Goal: Task Accomplishment & Management: Manage account settings

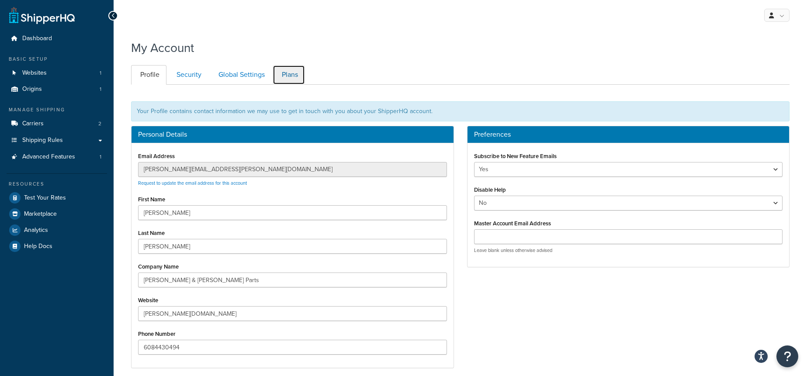
click at [284, 73] on link "Plans" at bounding box center [289, 75] width 32 height 20
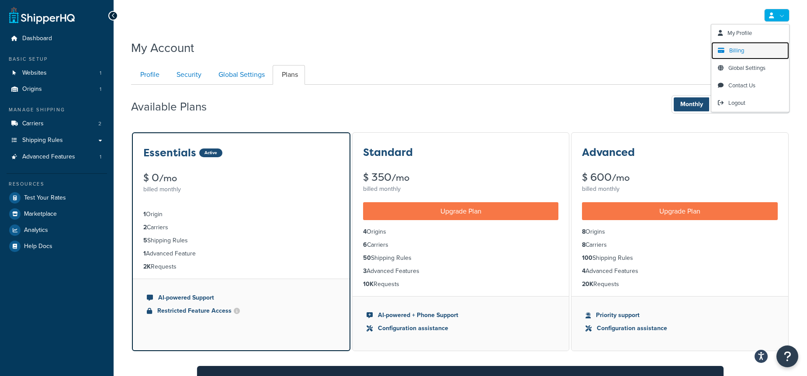
click at [756, 44] on link "Billing" at bounding box center [751, 50] width 78 height 17
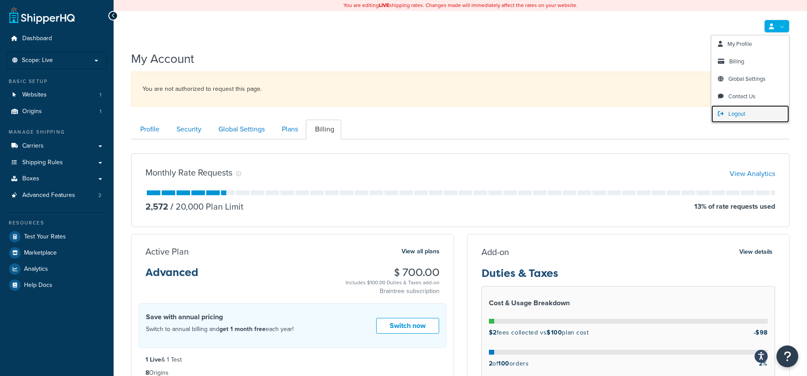
click at [732, 113] on span "Logout" at bounding box center [737, 114] width 17 height 8
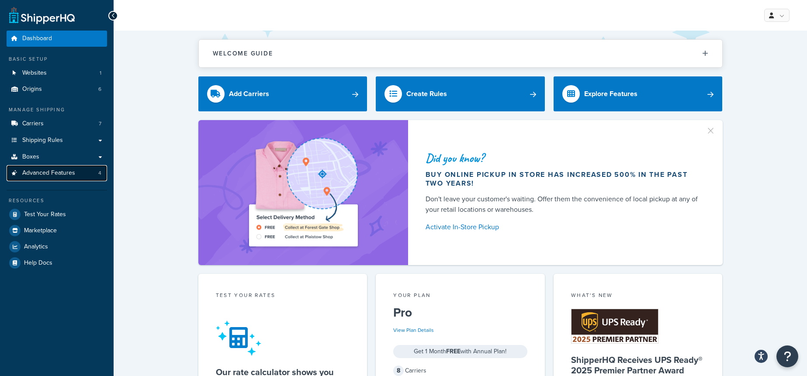
click at [89, 167] on link "Advanced Features 4" at bounding box center [57, 173] width 101 height 16
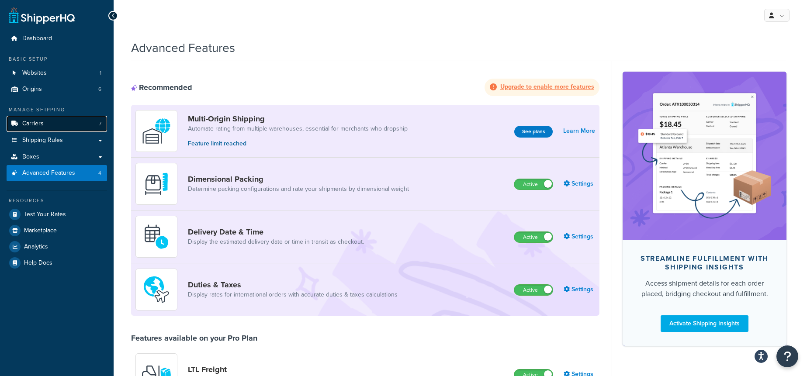
click at [60, 125] on link "Carriers 7" at bounding box center [57, 124] width 101 height 16
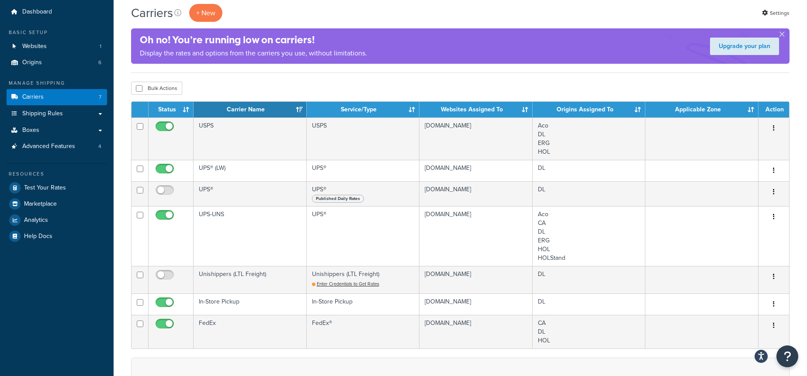
scroll to position [26, 0]
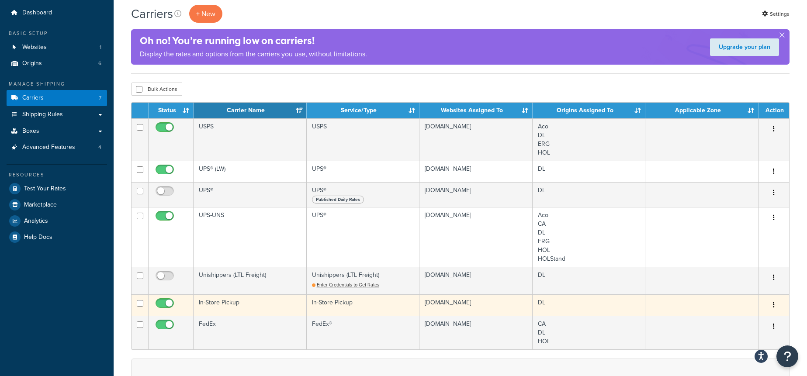
click at [236, 311] on td "In-Store Pickup" at bounding box center [250, 305] width 113 height 21
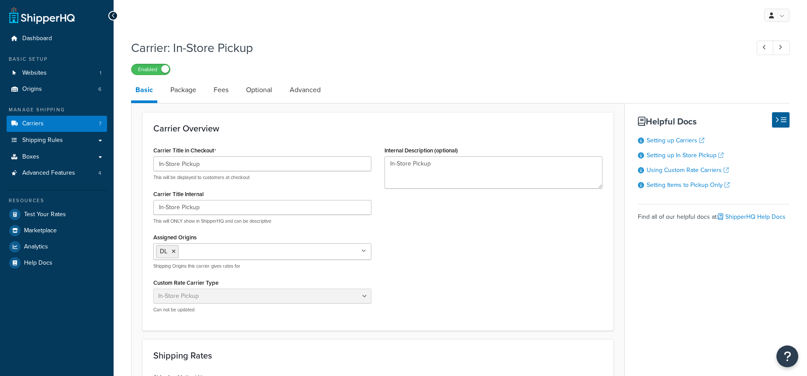
select select "pickup"
click at [183, 93] on link "Package" at bounding box center [183, 90] width 35 height 21
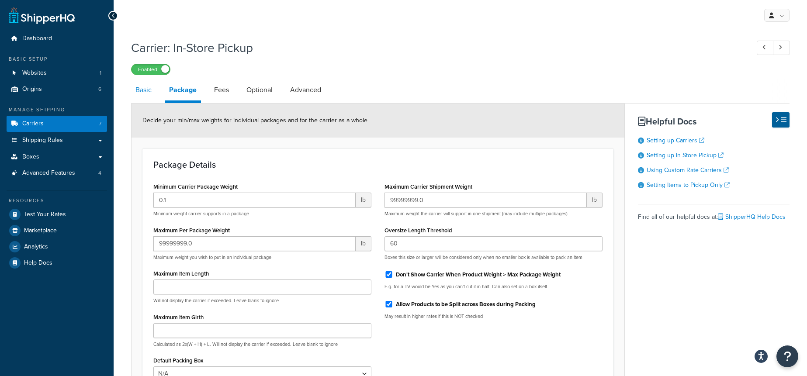
click at [145, 91] on link "Basic" at bounding box center [143, 90] width 25 height 21
select select "pickup"
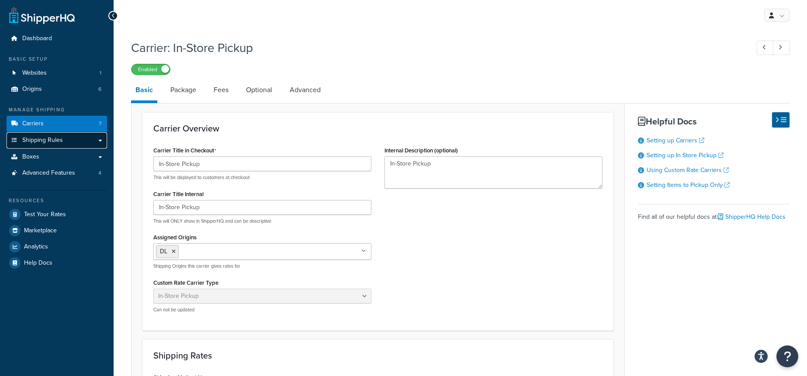
click at [85, 144] on link "Shipping Rules" at bounding box center [57, 140] width 101 height 16
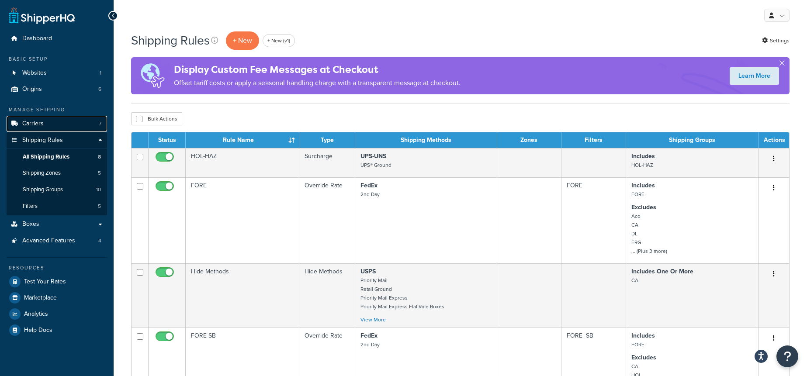
click at [67, 126] on link "Carriers 7" at bounding box center [57, 124] width 101 height 16
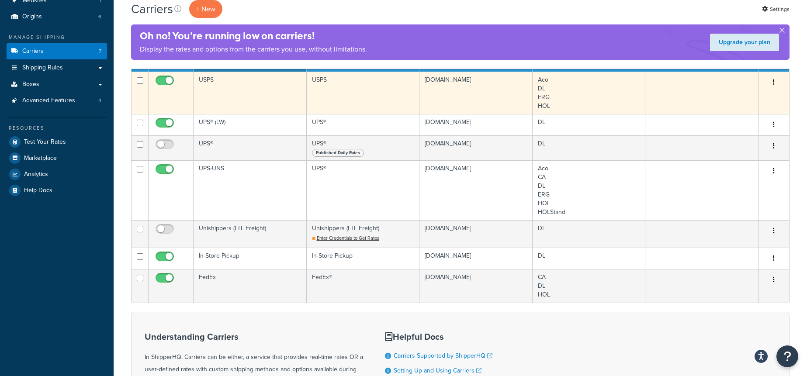
scroll to position [79, 0]
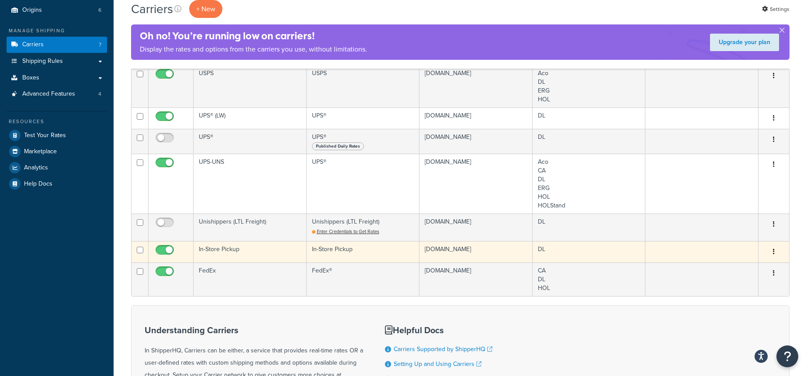
click at [366, 247] on td "In-Store Pickup" at bounding box center [363, 251] width 113 height 21
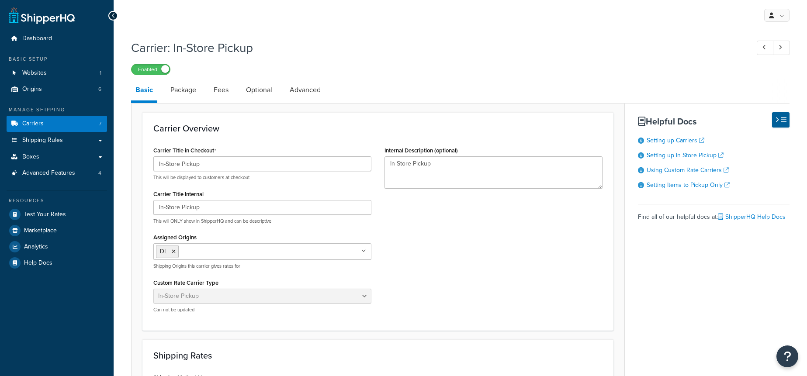
select select "pickup"
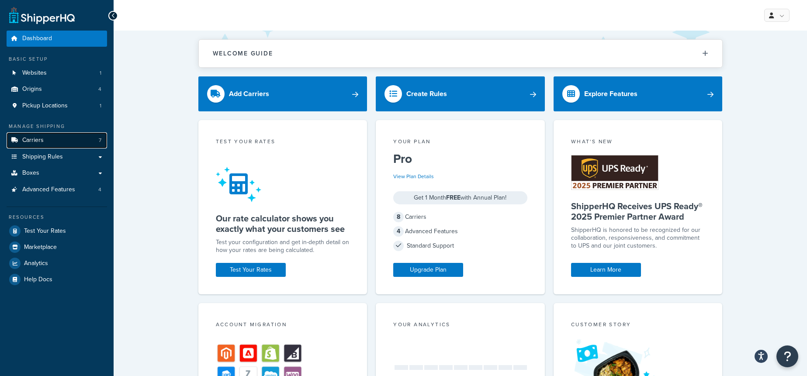
click at [70, 140] on link "Carriers 7" at bounding box center [57, 140] width 101 height 16
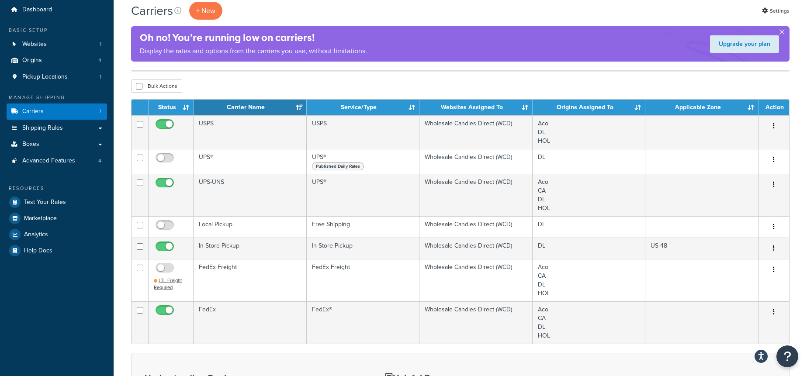
scroll to position [2, 0]
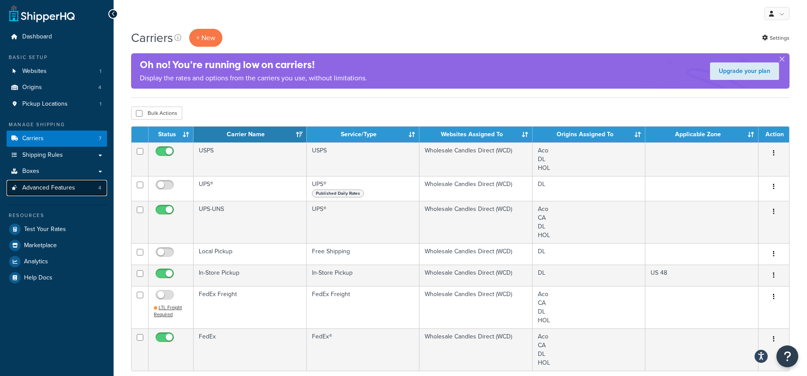
click at [91, 185] on link "Advanced Features 4" at bounding box center [57, 188] width 101 height 16
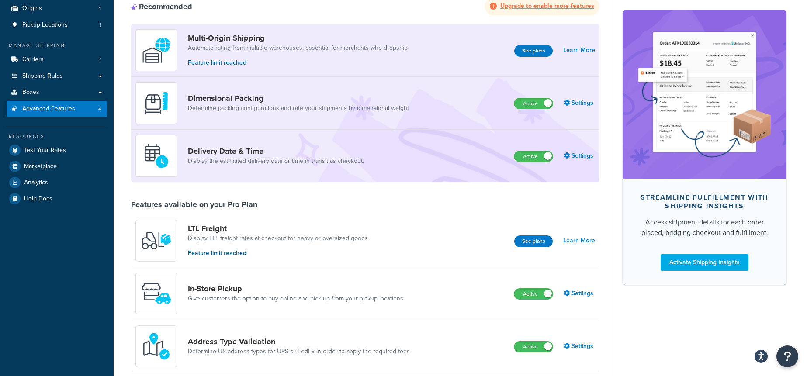
scroll to position [87, 0]
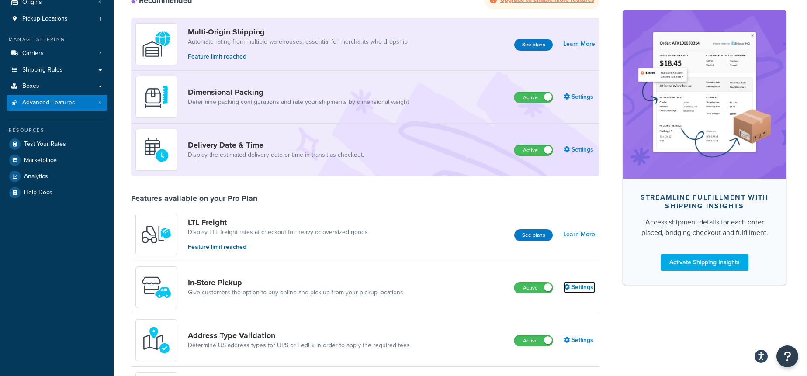
click at [582, 287] on link "Settings" at bounding box center [579, 288] width 31 height 12
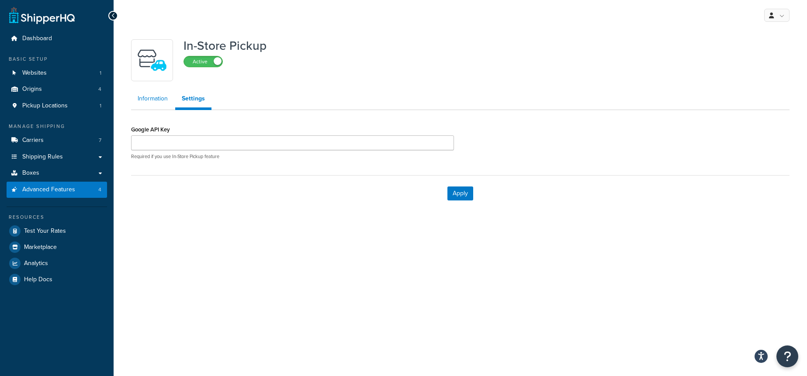
click at [145, 102] on link "Information" at bounding box center [152, 98] width 43 height 17
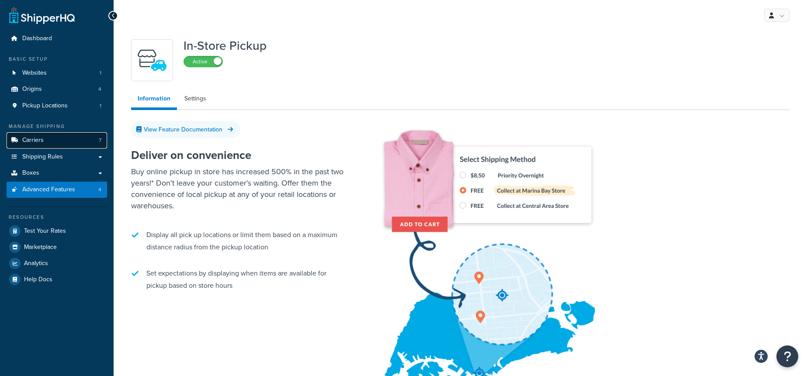
click at [56, 141] on link "Carriers 7" at bounding box center [57, 140] width 101 height 16
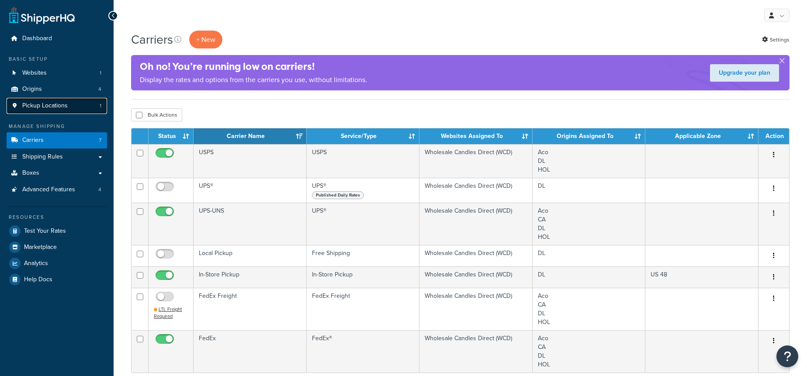
click at [57, 102] on span "Pickup Locations" at bounding box center [44, 105] width 45 height 7
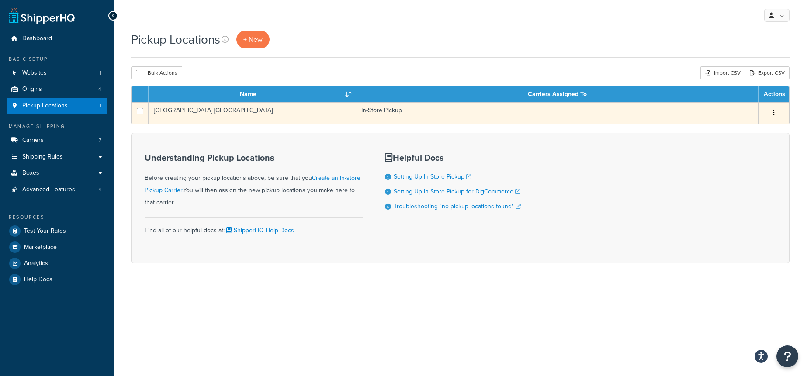
click at [272, 113] on td "[GEOGRAPHIC_DATA] [GEOGRAPHIC_DATA]" at bounding box center [253, 112] width 208 height 21
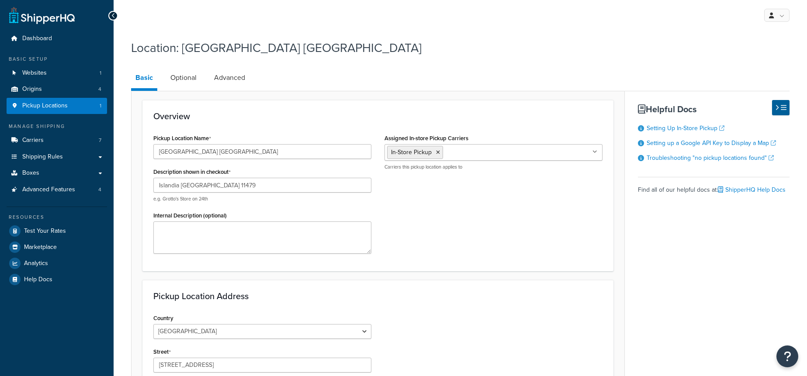
select select "32"
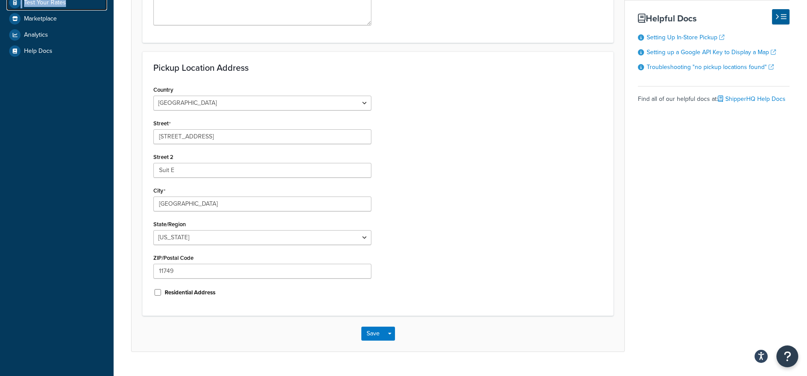
scroll to position [234, 0]
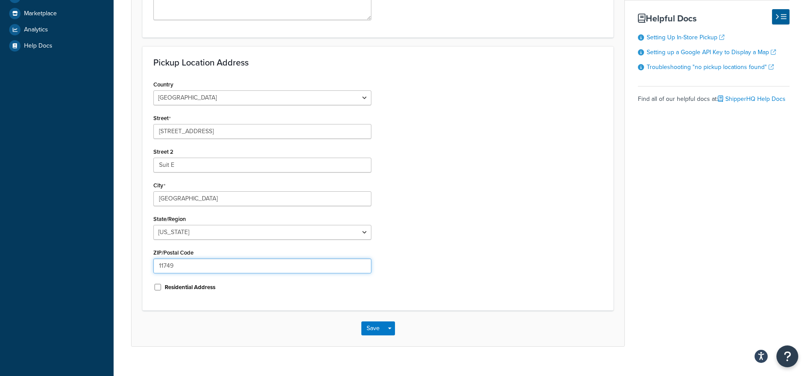
click at [227, 268] on input "11749" at bounding box center [262, 266] width 218 height 15
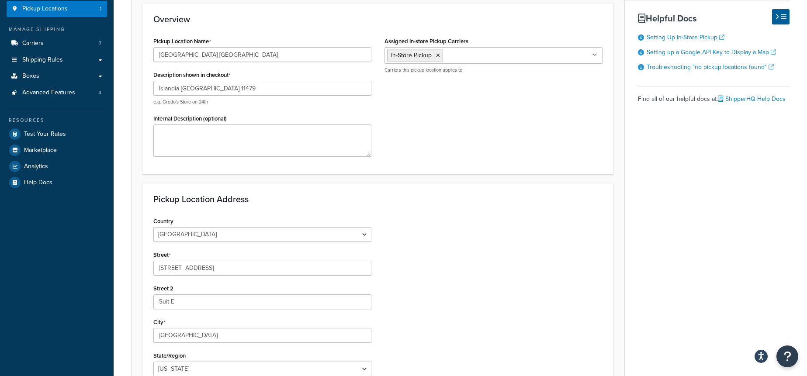
scroll to position [0, 0]
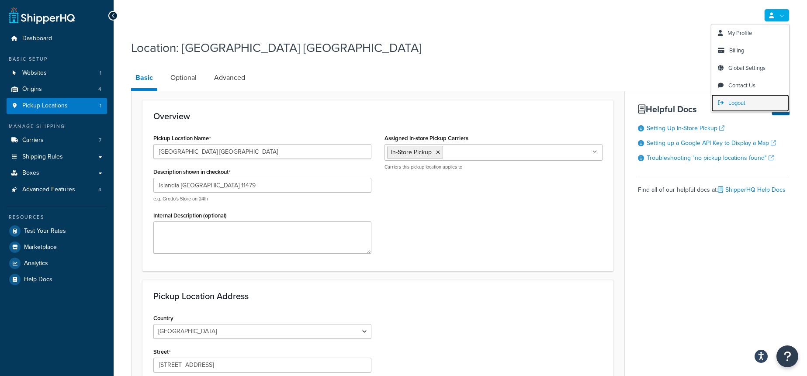
click at [727, 104] on link "Logout" at bounding box center [751, 102] width 78 height 17
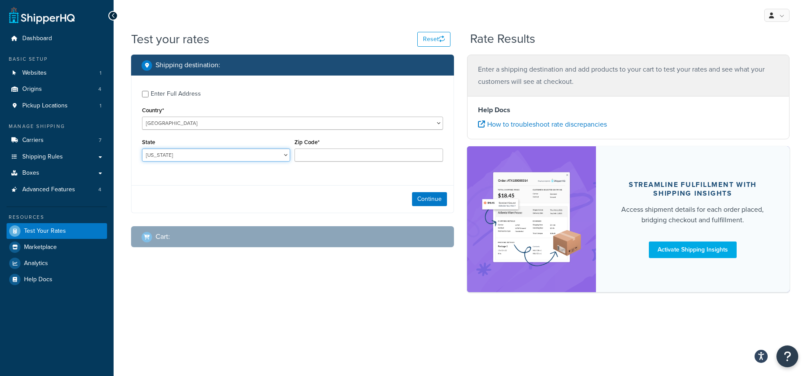
click at [205, 157] on select "Alabama Alaska American Samoa Arizona Arkansas Armed Forces Americas Armed Forc…" at bounding box center [216, 155] width 148 height 13
select select "NY"
click at [142, 149] on select "Alabama Alaska American Samoa Arizona Arkansas Armed Forces Americas Armed Forc…" at bounding box center [216, 155] width 148 height 13
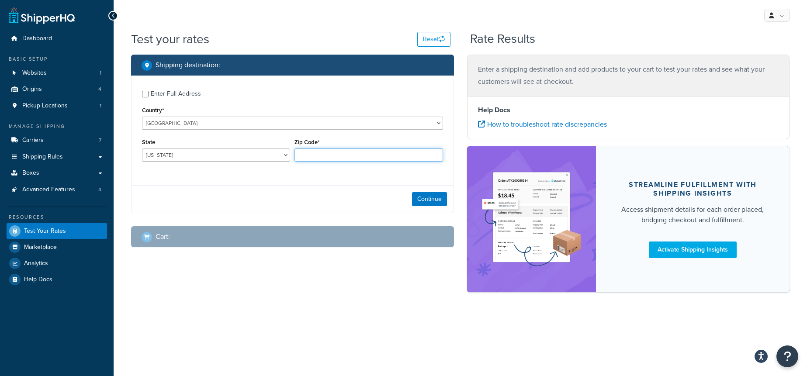
click at [359, 156] on input "Zip Code*" at bounding box center [369, 155] width 148 height 13
click at [319, 182] on div "Enter Full Address Country* United States United Kingdom Afghanistan Åland Isla…" at bounding box center [292, 145] width 323 height 138
click at [346, 152] on input "78132" at bounding box center [369, 155] width 148 height 13
type input "\"
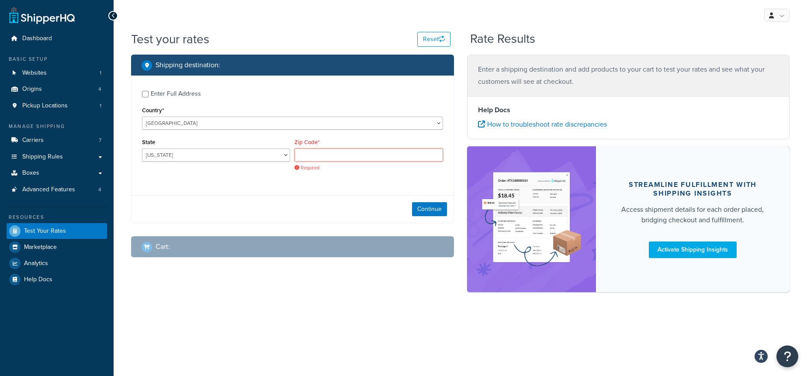
paste input "11749"
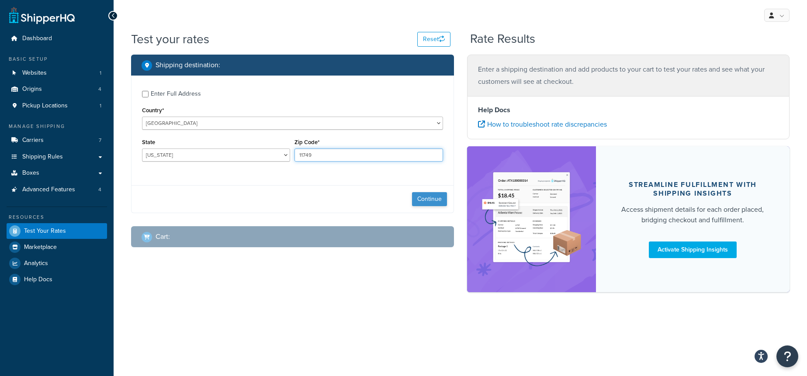
type input "11749"
click at [441, 198] on button "Continue" at bounding box center [429, 199] width 35 height 14
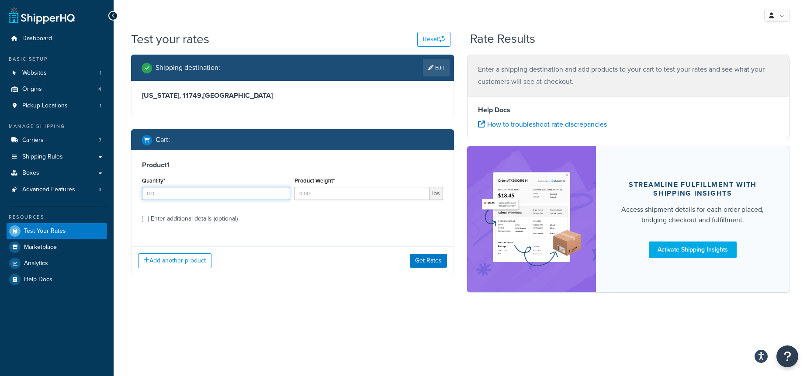
drag, startPoint x: 175, startPoint y: 196, endPoint x: 219, endPoint y: 191, distance: 43.9
click at [175, 196] on input "Quantity*" at bounding box center [216, 193] width 148 height 13
type input "1"
click at [325, 192] on input "Product Weight*" at bounding box center [362, 193] width 135 height 13
type input "5"
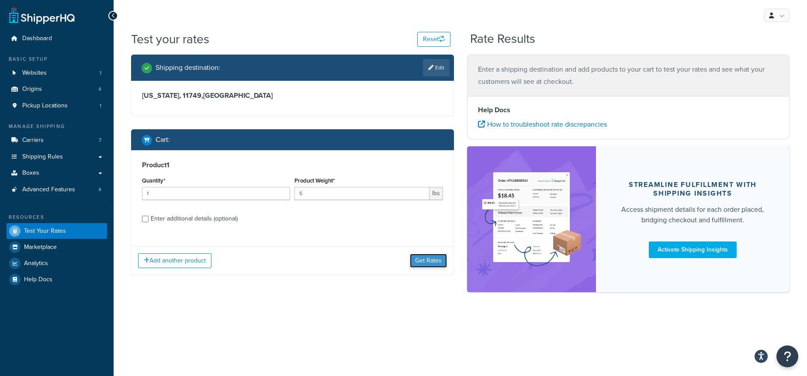
click at [418, 265] on button "Get Rates" at bounding box center [428, 261] width 37 height 14
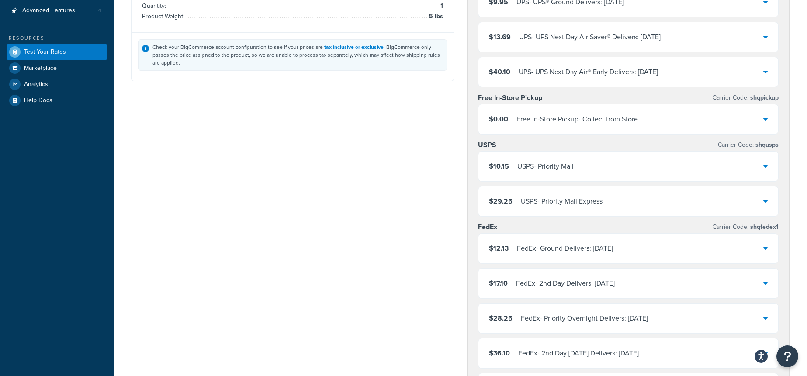
scroll to position [178, 0]
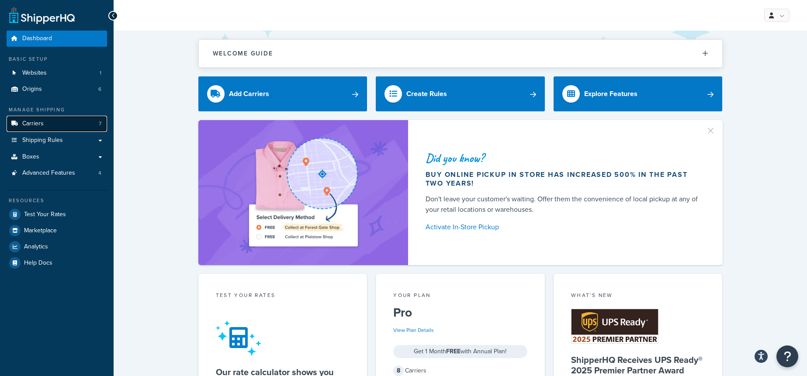
click at [51, 127] on link "Carriers 7" at bounding box center [57, 124] width 101 height 16
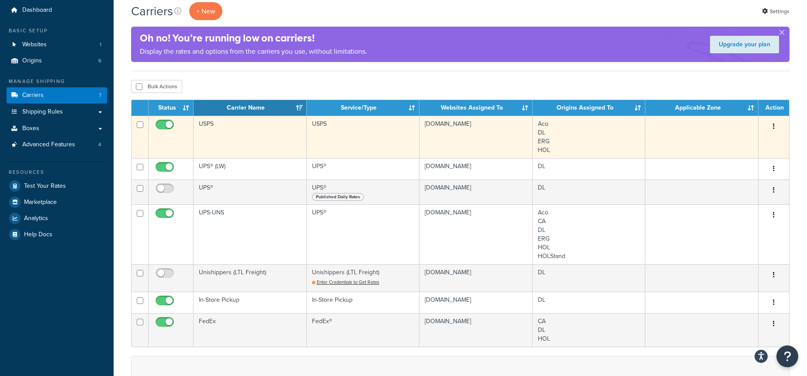
scroll to position [42, 0]
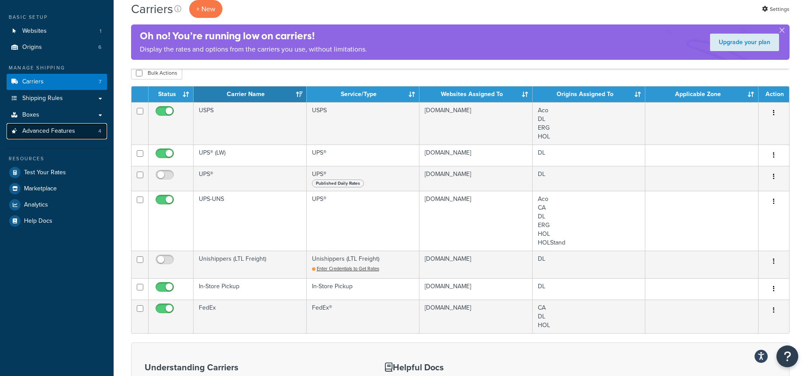
click at [74, 134] on span "Advanced Features" at bounding box center [48, 131] width 53 height 7
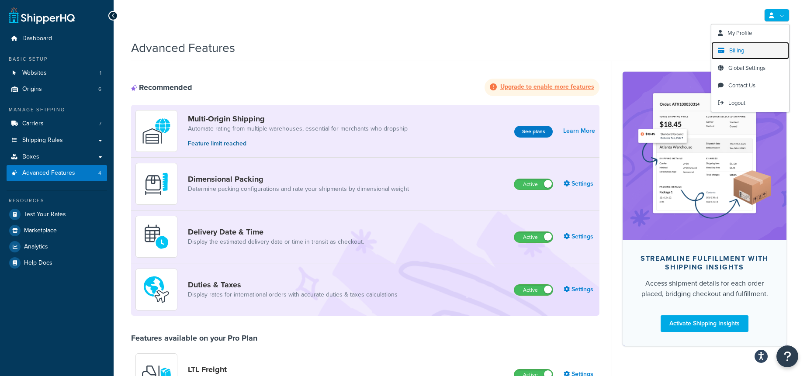
click at [738, 50] on span "Billing" at bounding box center [737, 50] width 15 height 8
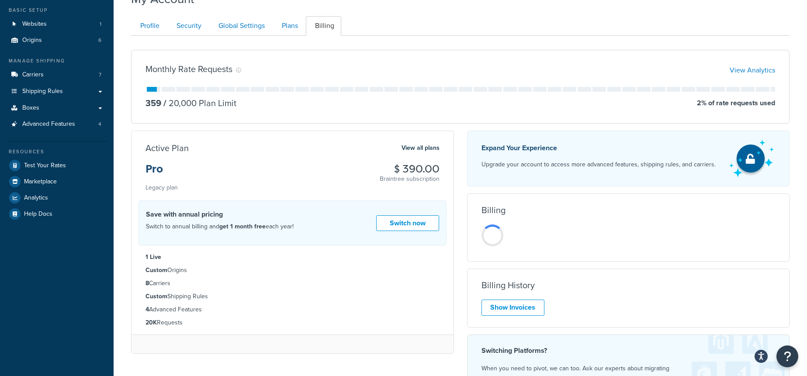
scroll to position [50, 0]
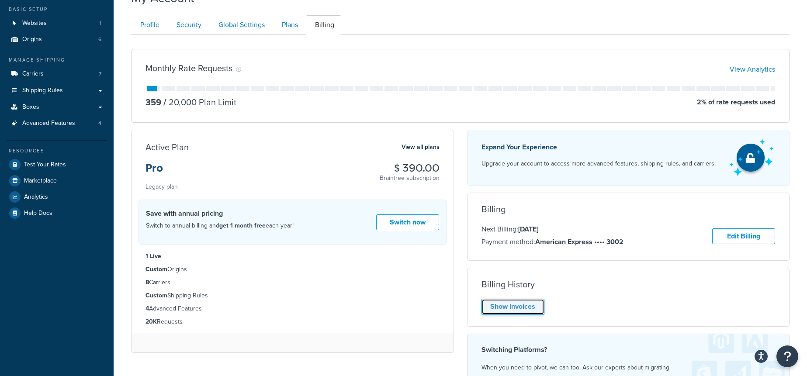
click at [517, 310] on link "Show Invoices" at bounding box center [513, 307] width 63 height 16
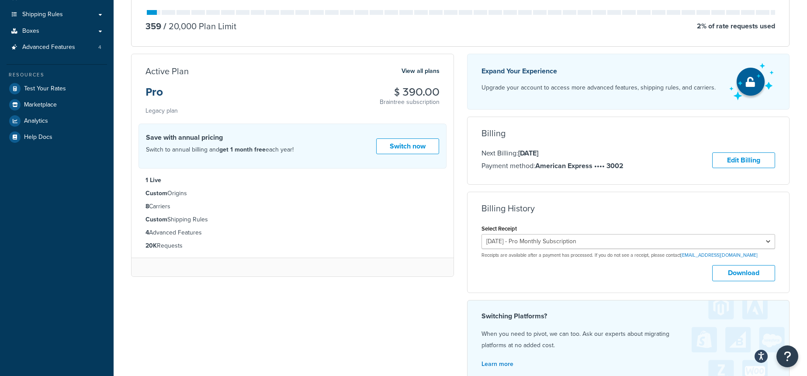
scroll to position [126, 0]
click at [632, 242] on select "July 23, 2025 - Pro Monthly Subscription June 23, 2025 - Pro Monthly Subscripti…" at bounding box center [629, 241] width 294 height 15
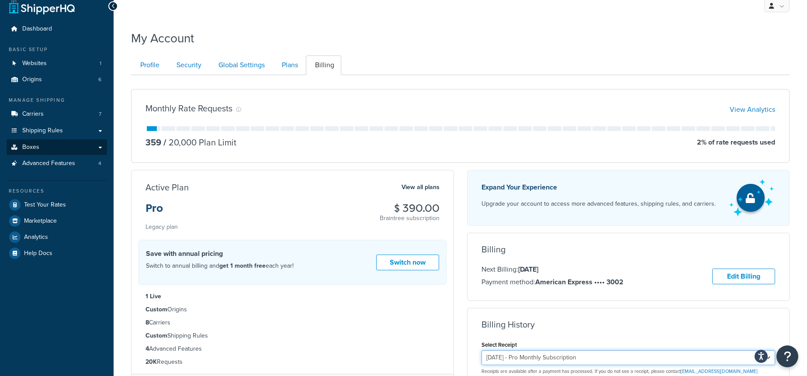
scroll to position [6, 0]
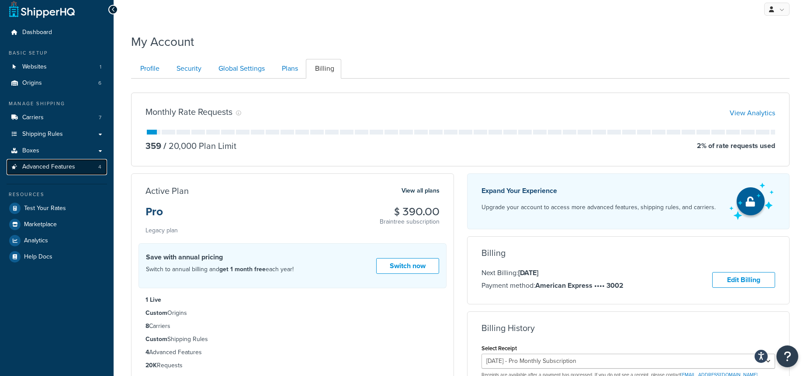
click at [59, 169] on span "Advanced Features" at bounding box center [48, 166] width 53 height 7
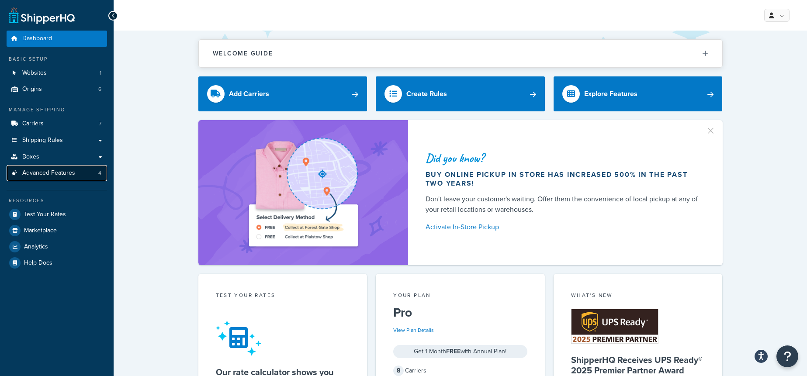
click at [56, 178] on link "Advanced Features 4" at bounding box center [57, 173] width 101 height 16
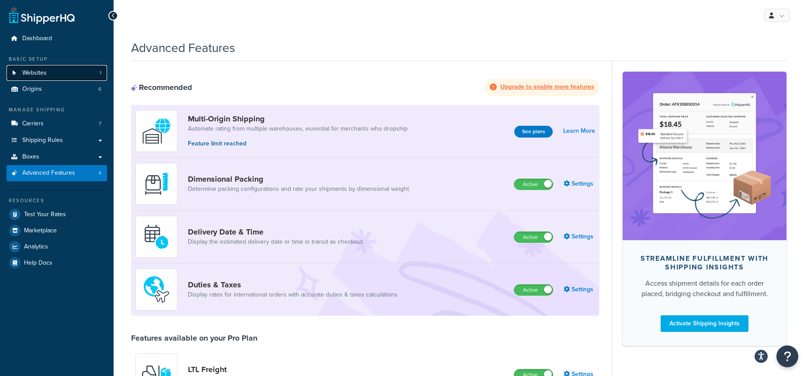
click at [64, 70] on link "Websites 1" at bounding box center [57, 73] width 101 height 16
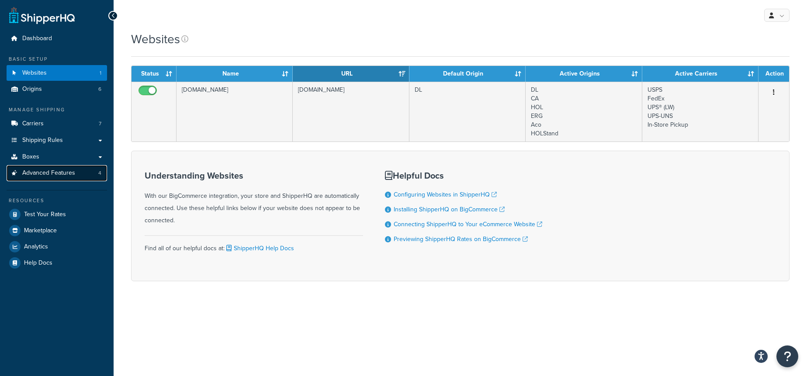
click at [73, 170] on span "Advanced Features" at bounding box center [48, 173] width 53 height 7
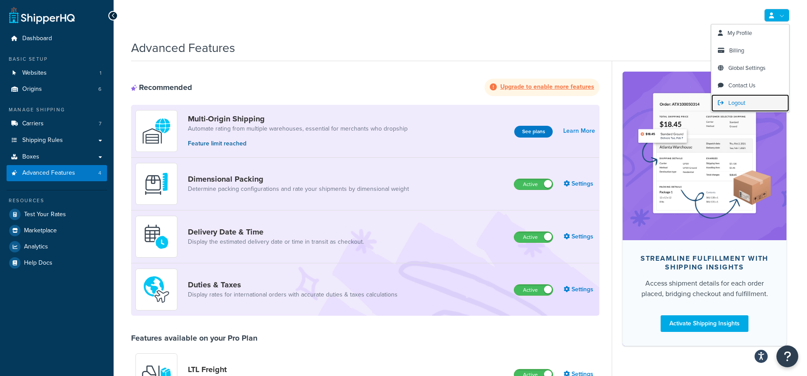
click at [737, 102] on span "Logout" at bounding box center [737, 103] width 17 height 8
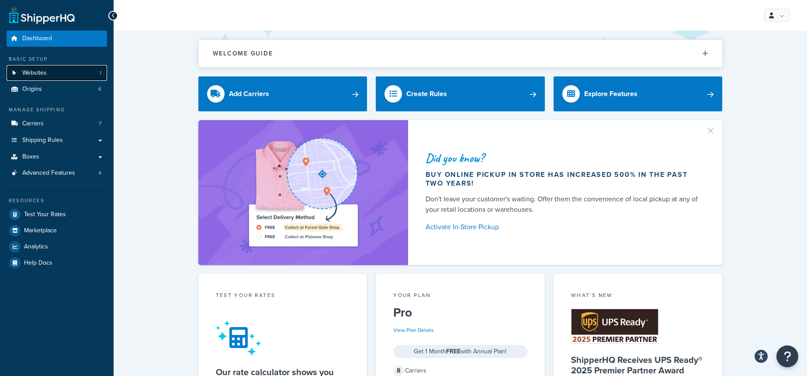
click at [74, 71] on link "Websites 1" at bounding box center [57, 73] width 101 height 16
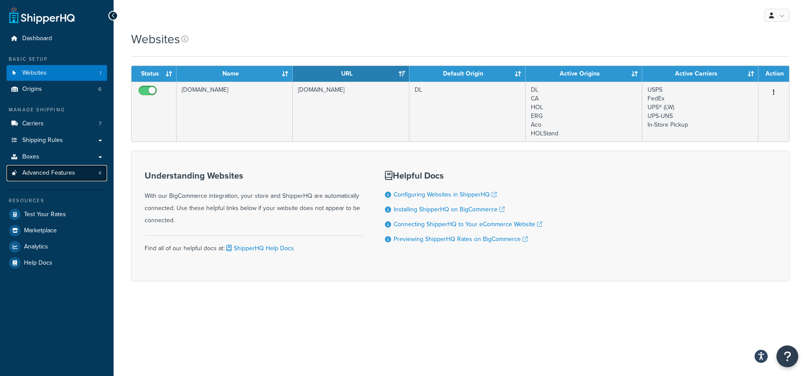
click at [58, 177] on span "Advanced Features" at bounding box center [48, 173] width 53 height 7
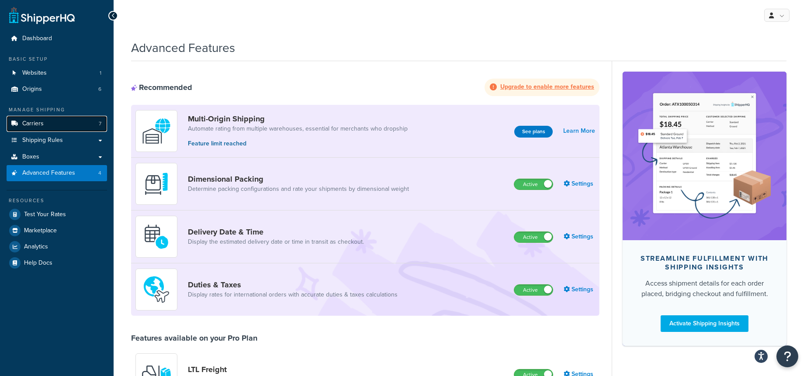
click at [42, 122] on span "Carriers" at bounding box center [32, 123] width 21 height 7
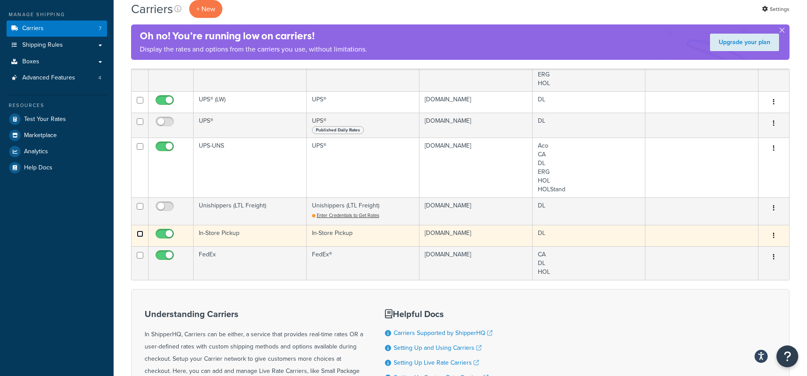
click at [138, 104] on input "checkbox" at bounding box center [140, 100] width 7 height 7
checkbox input "true"
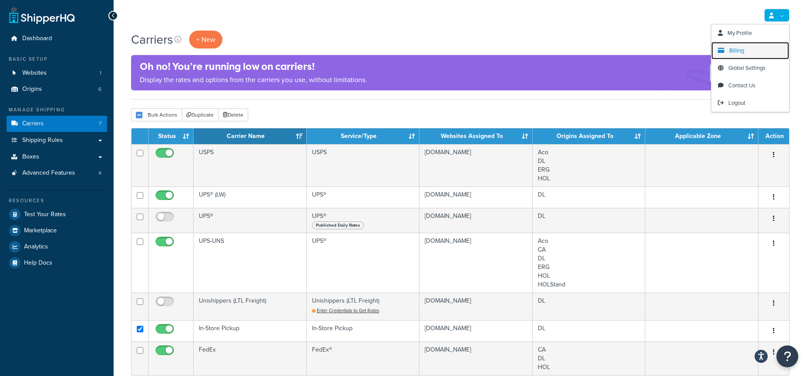
click at [731, 52] on span "Billing" at bounding box center [737, 50] width 15 height 8
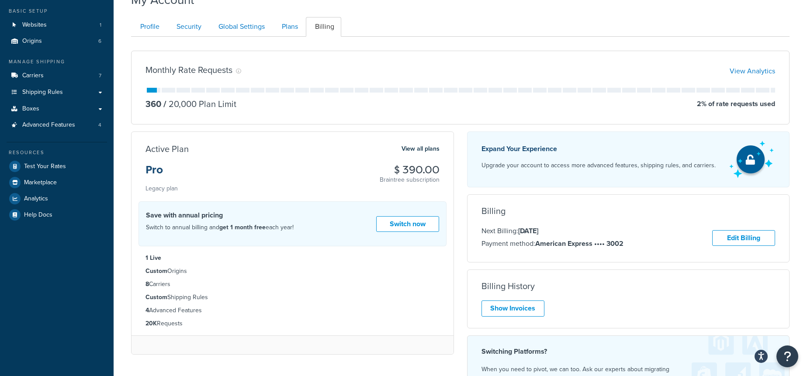
scroll to position [55, 0]
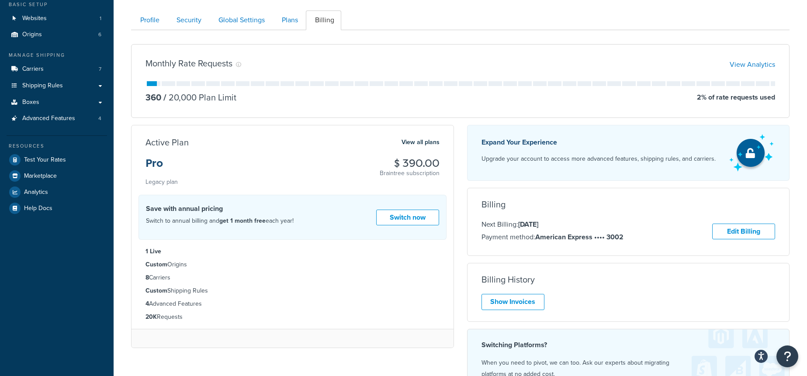
click at [457, 254] on div "Active Plan View all plans Pro Legacy plan $ 390.00 Braintree subscription Swit…" at bounding box center [293, 240] width 336 height 230
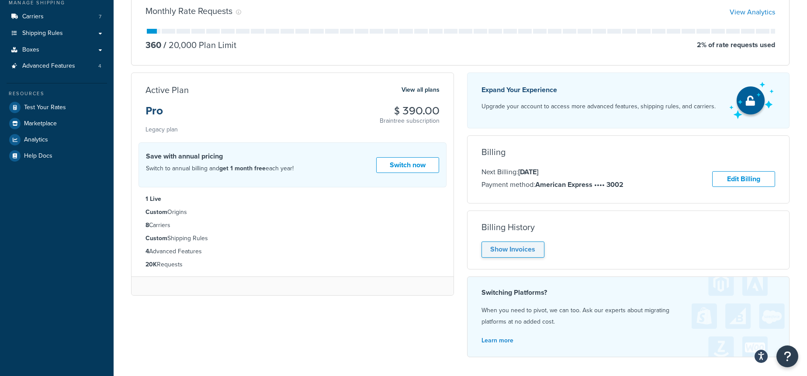
scroll to position [108, 0]
click at [524, 250] on link "Show Invoices" at bounding box center [513, 248] width 63 height 16
click at [586, 229] on div "Billing History" at bounding box center [629, 226] width 294 height 10
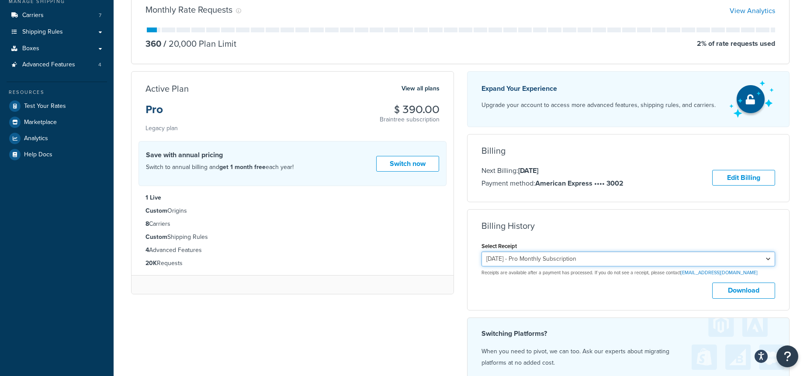
click at [543, 261] on select "July 23, 2025 - Pro Monthly Subscription June 23, 2025 - Pro Monthly Subscripti…" at bounding box center [629, 259] width 294 height 15
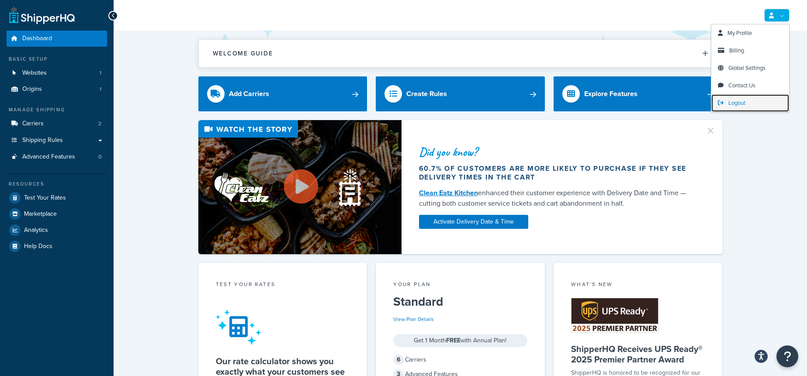
click at [726, 101] on link "Logout" at bounding box center [751, 102] width 78 height 17
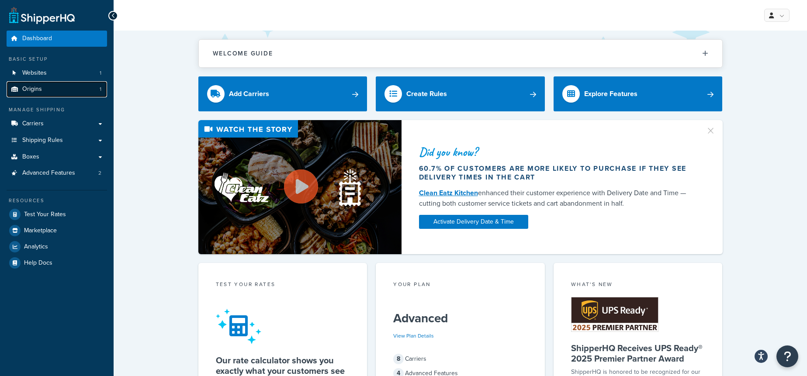
click at [35, 97] on link "Origins 1" at bounding box center [57, 89] width 101 height 16
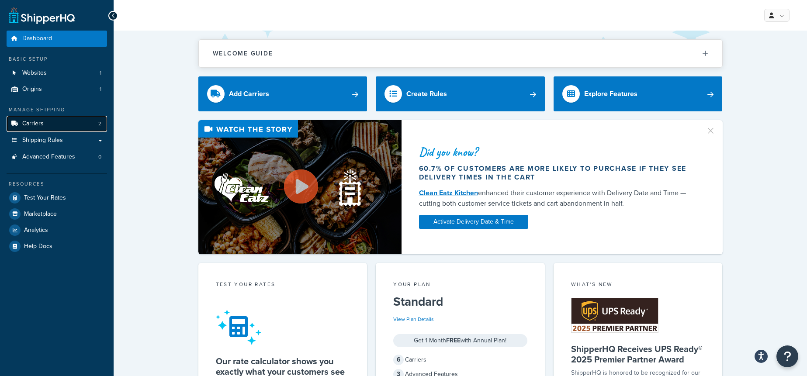
click at [83, 120] on link "Carriers 2" at bounding box center [57, 124] width 101 height 16
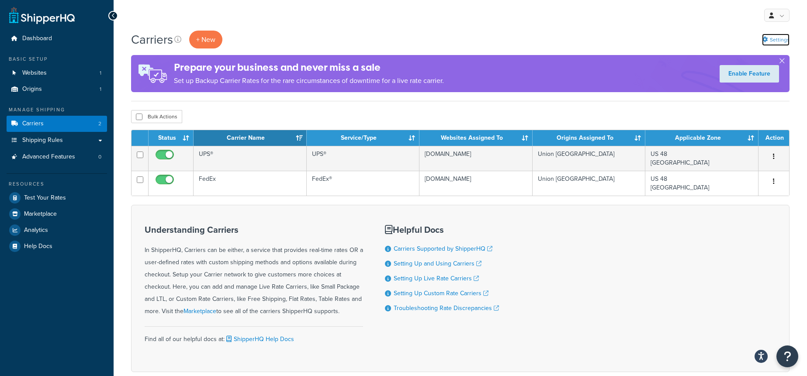
click at [781, 37] on link "Settings" at bounding box center [776, 40] width 28 height 12
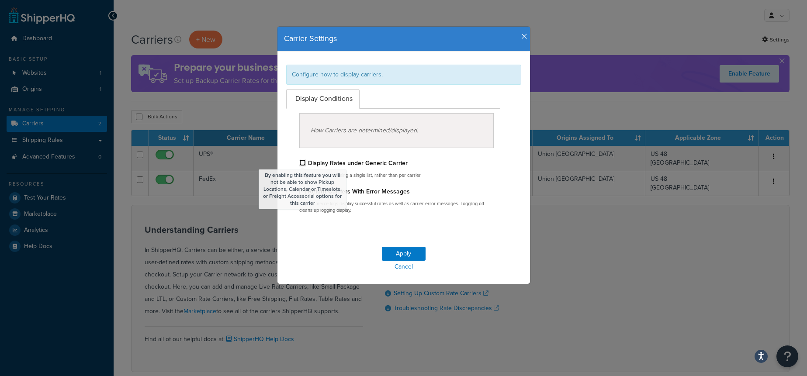
click at [303, 161] on input "By enabling this feature you will not be able to show Pickup Locations, Calenda…" at bounding box center [302, 163] width 7 height 7
checkbox input "true"
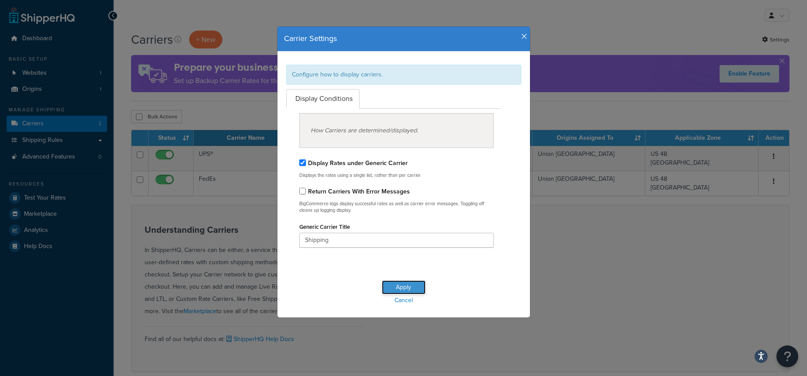
click at [420, 287] on button "Apply" at bounding box center [404, 288] width 44 height 14
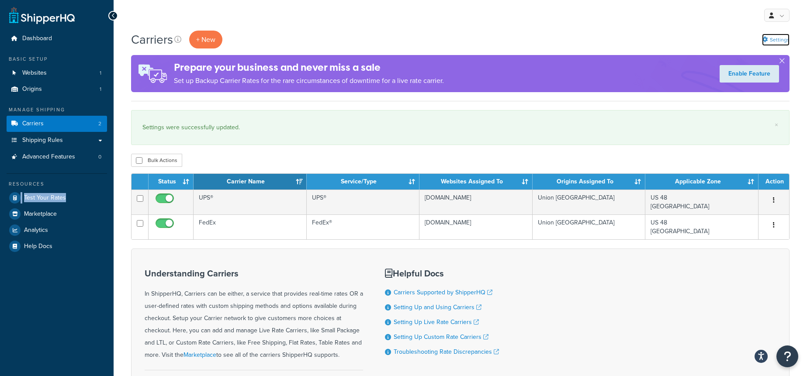
click at [772, 39] on link "Settings" at bounding box center [776, 40] width 28 height 12
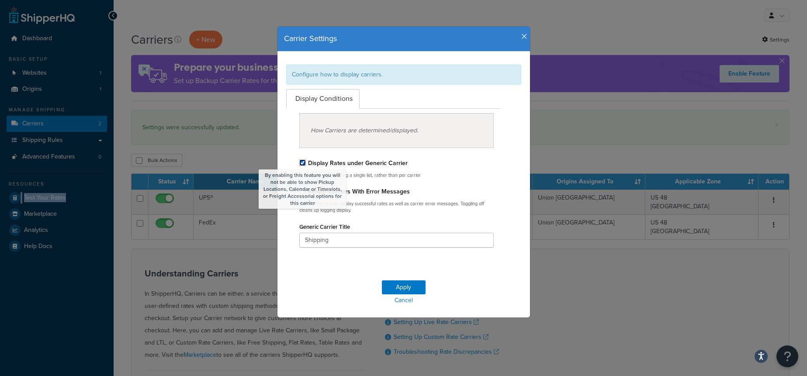
click at [304, 162] on input "By enabling this feature you will not be able to show Pickup Locations, Calenda…" at bounding box center [302, 163] width 7 height 7
checkbox input "false"
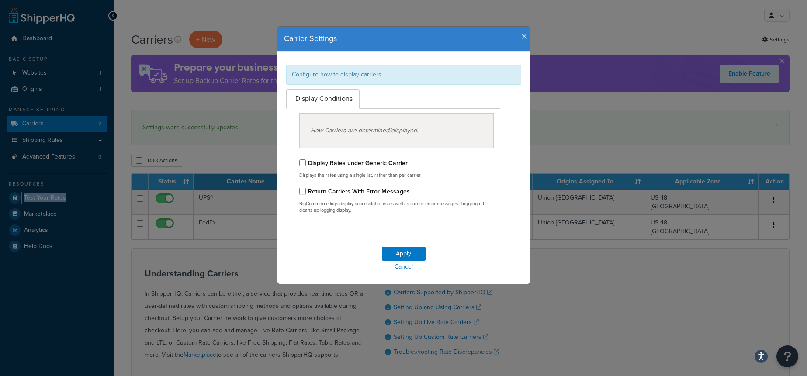
click at [522, 37] on icon "button" at bounding box center [525, 37] width 6 height 8
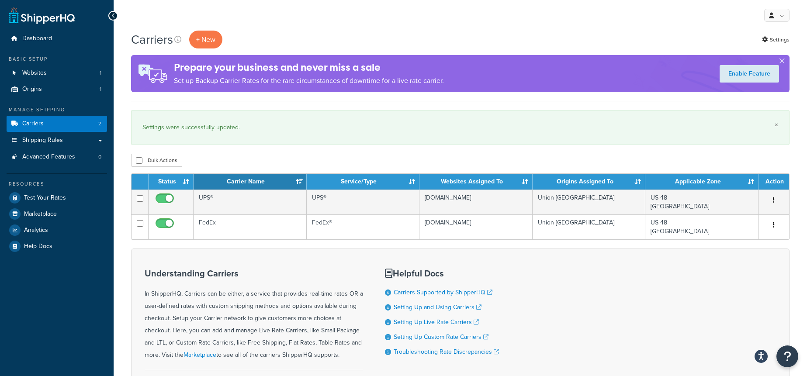
click at [775, 125] on link "×" at bounding box center [776, 125] width 3 height 7
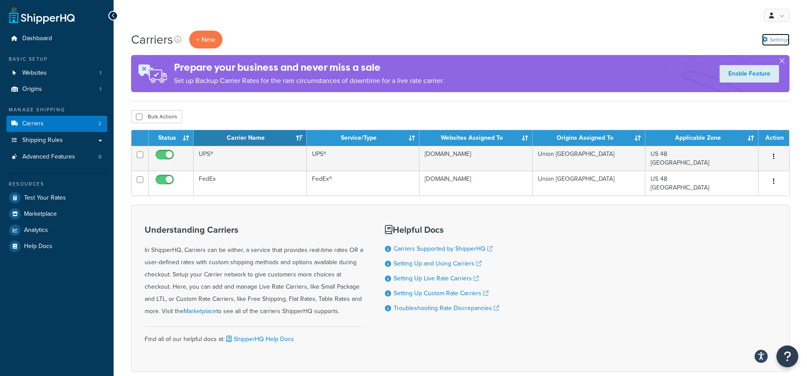
click at [772, 35] on link "Settings" at bounding box center [776, 40] width 28 height 12
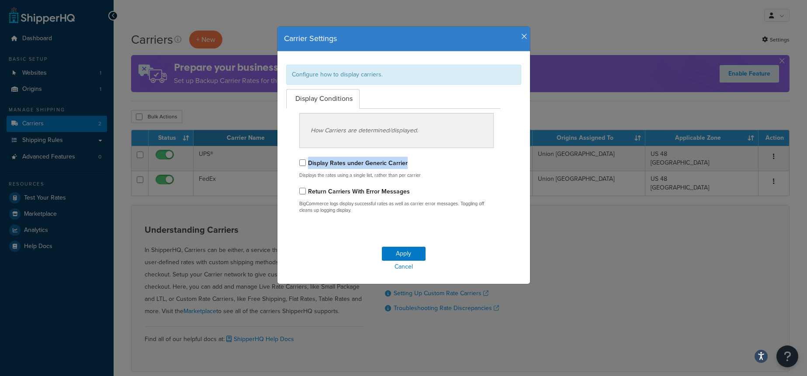
drag, startPoint x: 424, startPoint y: 163, endPoint x: 329, endPoint y: 147, distance: 96.2
click at [309, 165] on div "Display Rates under Generic Carrier" at bounding box center [396, 163] width 195 height 12
click at [524, 37] on icon "button" at bounding box center [525, 37] width 6 height 8
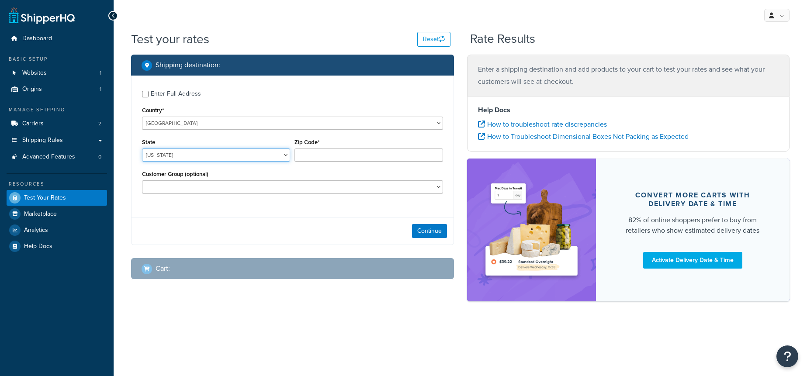
click at [177, 154] on select "Alabama Alaska American Samoa Arizona Arkansas Armed Forces Americas Armed Forc…" at bounding box center [216, 155] width 148 height 13
select select "TX"
click at [142, 149] on select "Alabama Alaska American Samoa Arizona Arkansas Armed Forces Americas Armed Forc…" at bounding box center [216, 155] width 148 height 13
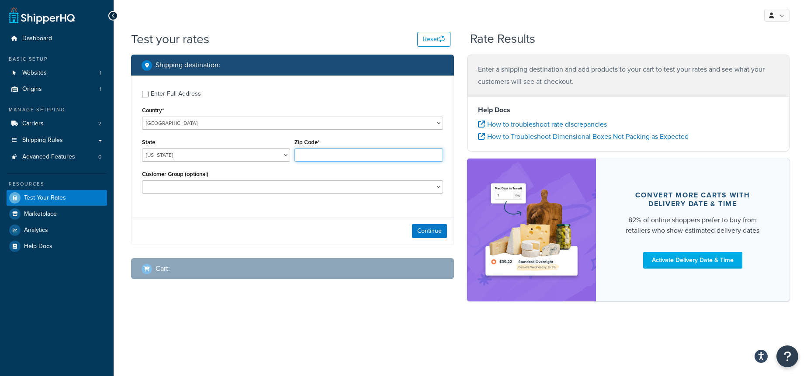
click at [328, 155] on input "Zip Code*" at bounding box center [369, 155] width 148 height 13
type input "78132"
drag, startPoint x: 281, startPoint y: 224, endPoint x: 393, endPoint y: 233, distance: 113.2
click at [287, 225] on div "Continue" at bounding box center [293, 231] width 322 height 28
click at [428, 236] on button "Continue" at bounding box center [429, 231] width 35 height 14
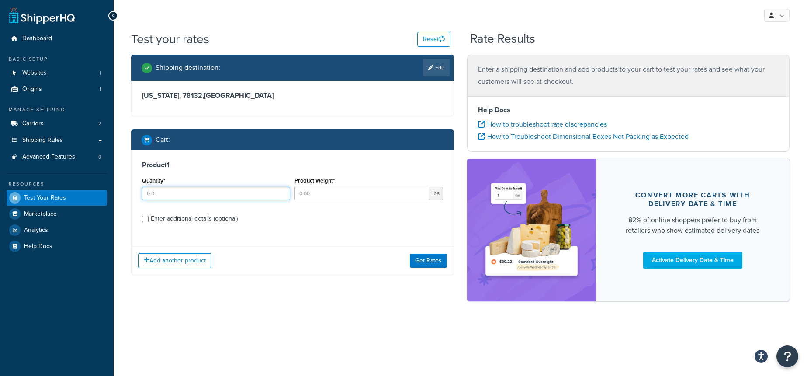
click at [186, 194] on input "Quantity*" at bounding box center [216, 193] width 148 height 13
type input "1"
click at [354, 190] on input "Product Weight*" at bounding box center [362, 193] width 135 height 13
type input "5"
click at [432, 261] on button "Get Rates" at bounding box center [428, 261] width 37 height 14
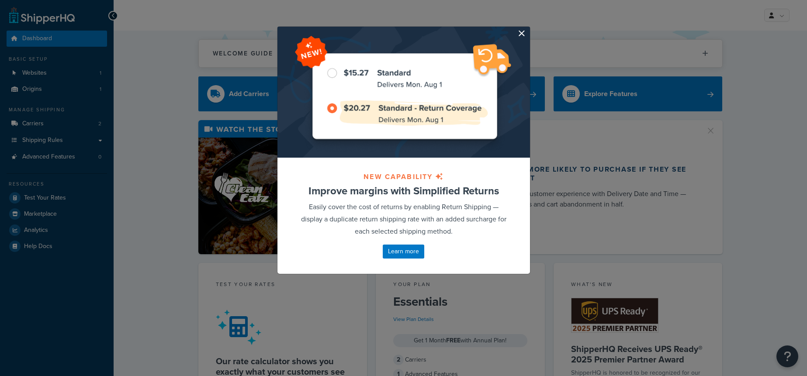
click at [528, 29] on button "button" at bounding box center [529, 28] width 2 height 2
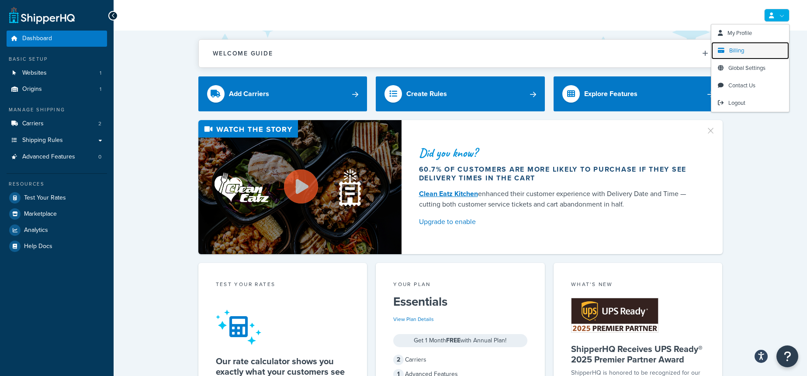
click at [738, 49] on span "Billing" at bounding box center [737, 50] width 15 height 8
